Goal: Transaction & Acquisition: Purchase product/service

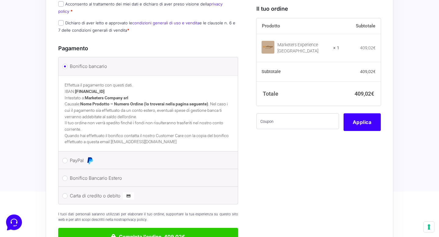
scroll to position [321, 0]
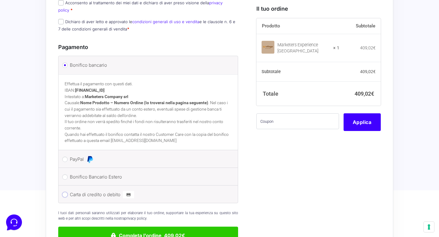
click at [66, 192] on input "Carta di credito o debito" at bounding box center [64, 194] width 5 height 5
radio input "true"
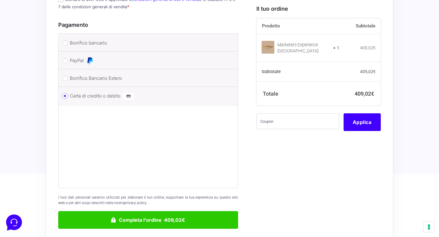
scroll to position [361, 0]
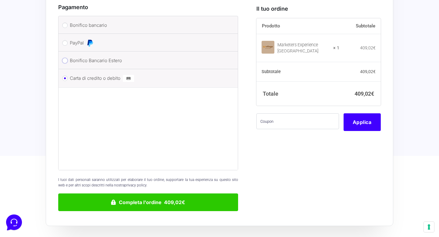
click at [66, 58] on input "Bonifico Bancario Estero" at bounding box center [64, 60] width 5 height 5
radio input "true"
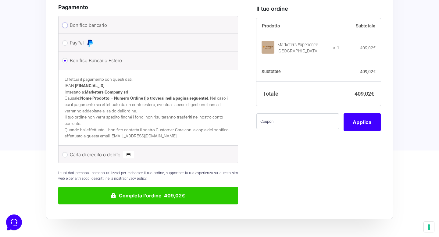
click at [66, 23] on input "Bonifico bancario" at bounding box center [64, 25] width 5 height 5
radio input "true"
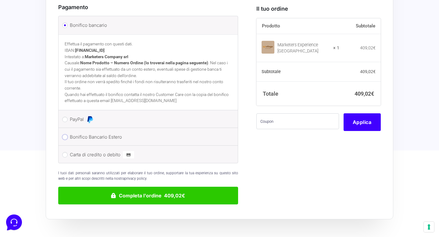
click at [67, 134] on input "Bonifico Bancario Estero" at bounding box center [64, 136] width 5 height 5
radio input "true"
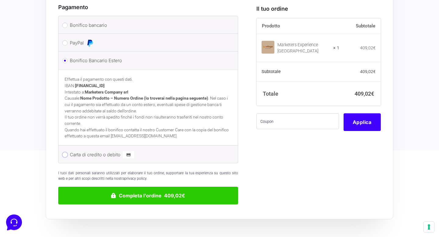
click at [65, 152] on input "Carta di credito o debito" at bounding box center [64, 154] width 5 height 5
radio input "true"
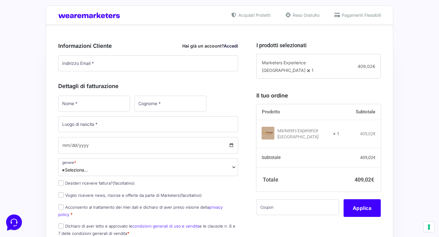
scroll to position [116, 0]
